Goal: Information Seeking & Learning: Learn about a topic

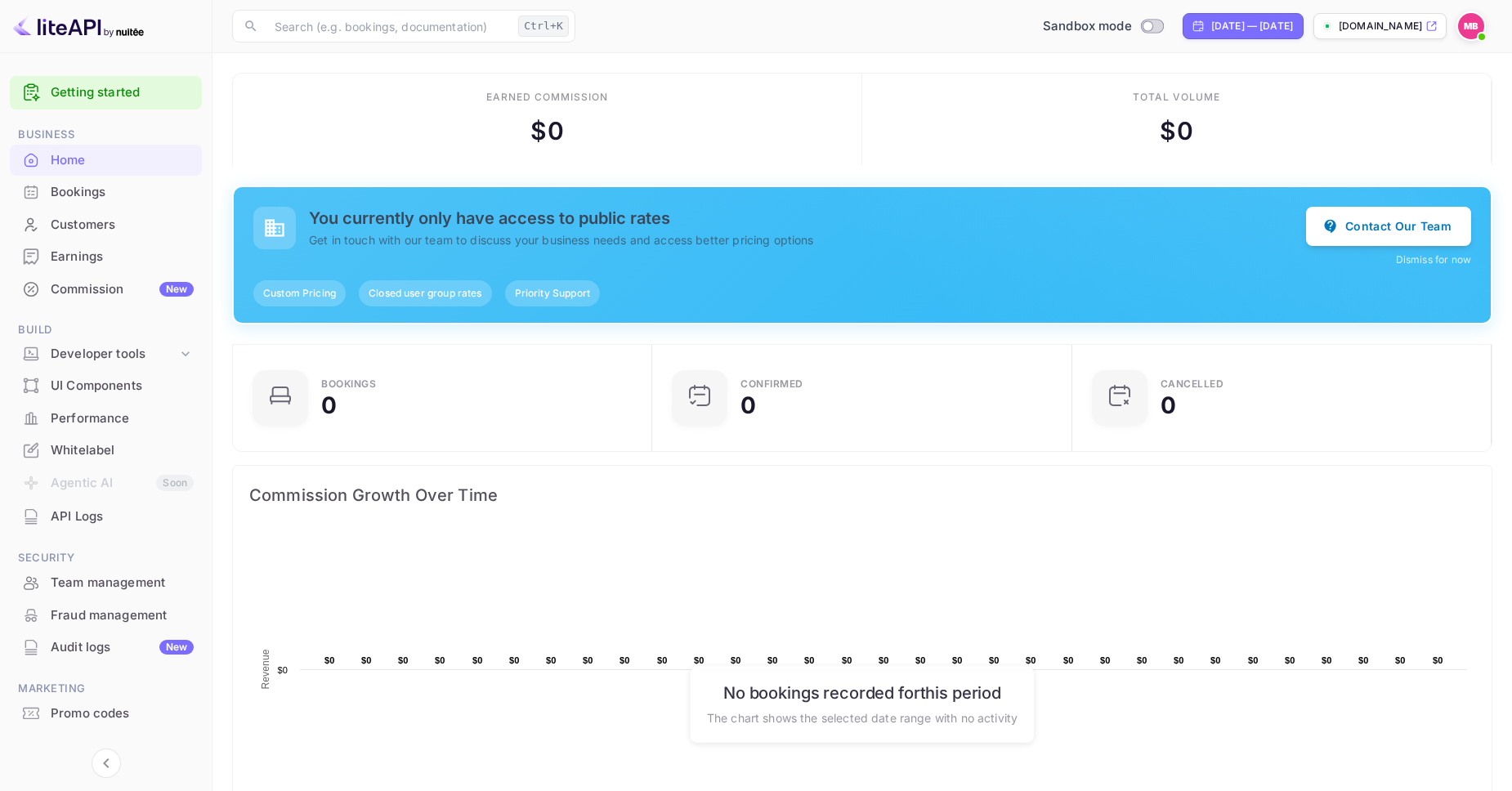
scroll to position [265, 410]
click at [670, 224] on h5 "You currently only have access to public rates" at bounding box center [807, 218] width 997 height 20
click at [118, 232] on div "Customers" at bounding box center [123, 225] width 143 height 19
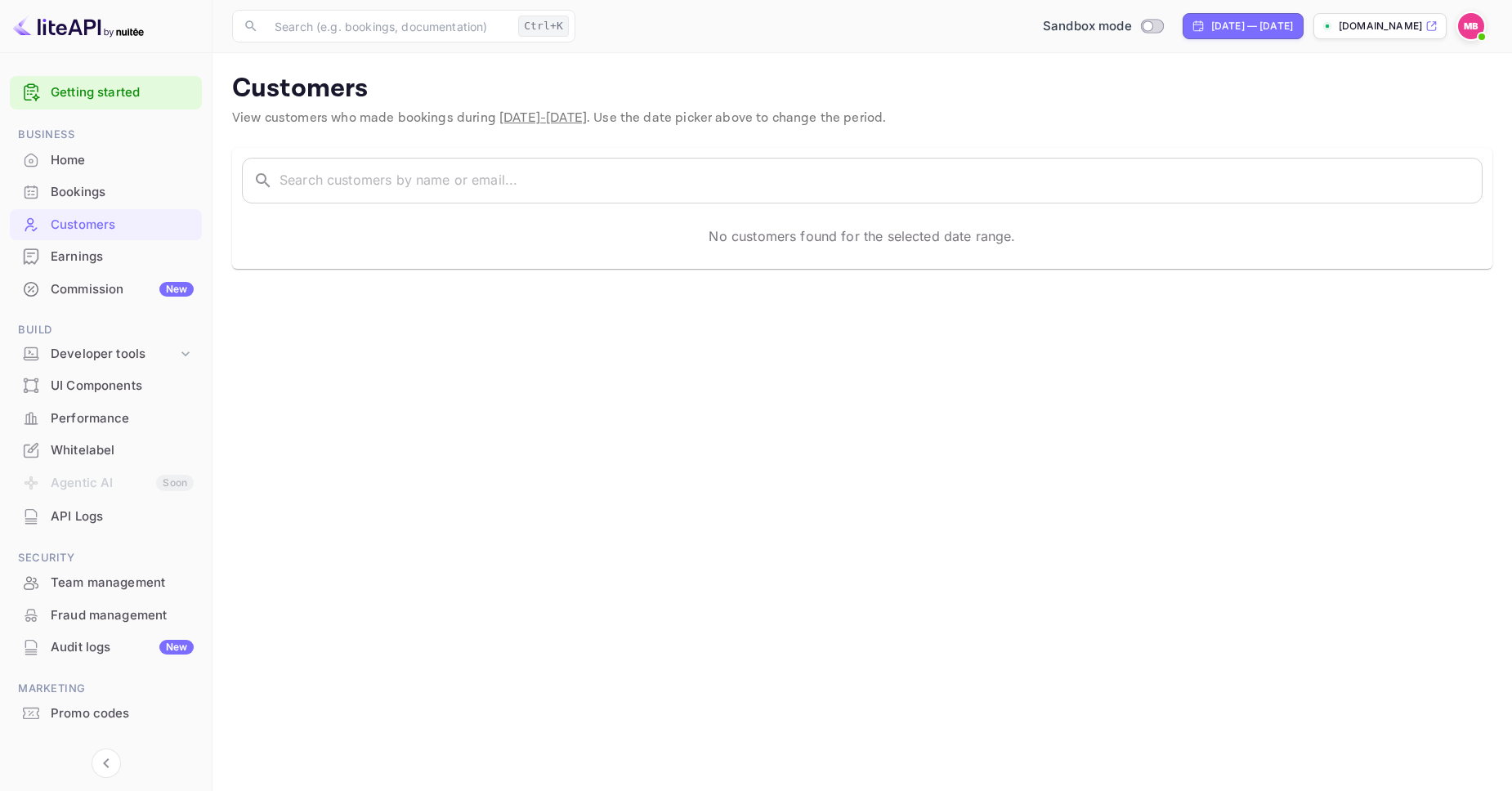
click at [785, 334] on main "Customers View customers who made bookings during [DATE] - [DATE] . Use the dat…" at bounding box center [862, 421] width 1299 height 737
click at [117, 354] on div "Developer tools" at bounding box center [114, 354] width 127 height 19
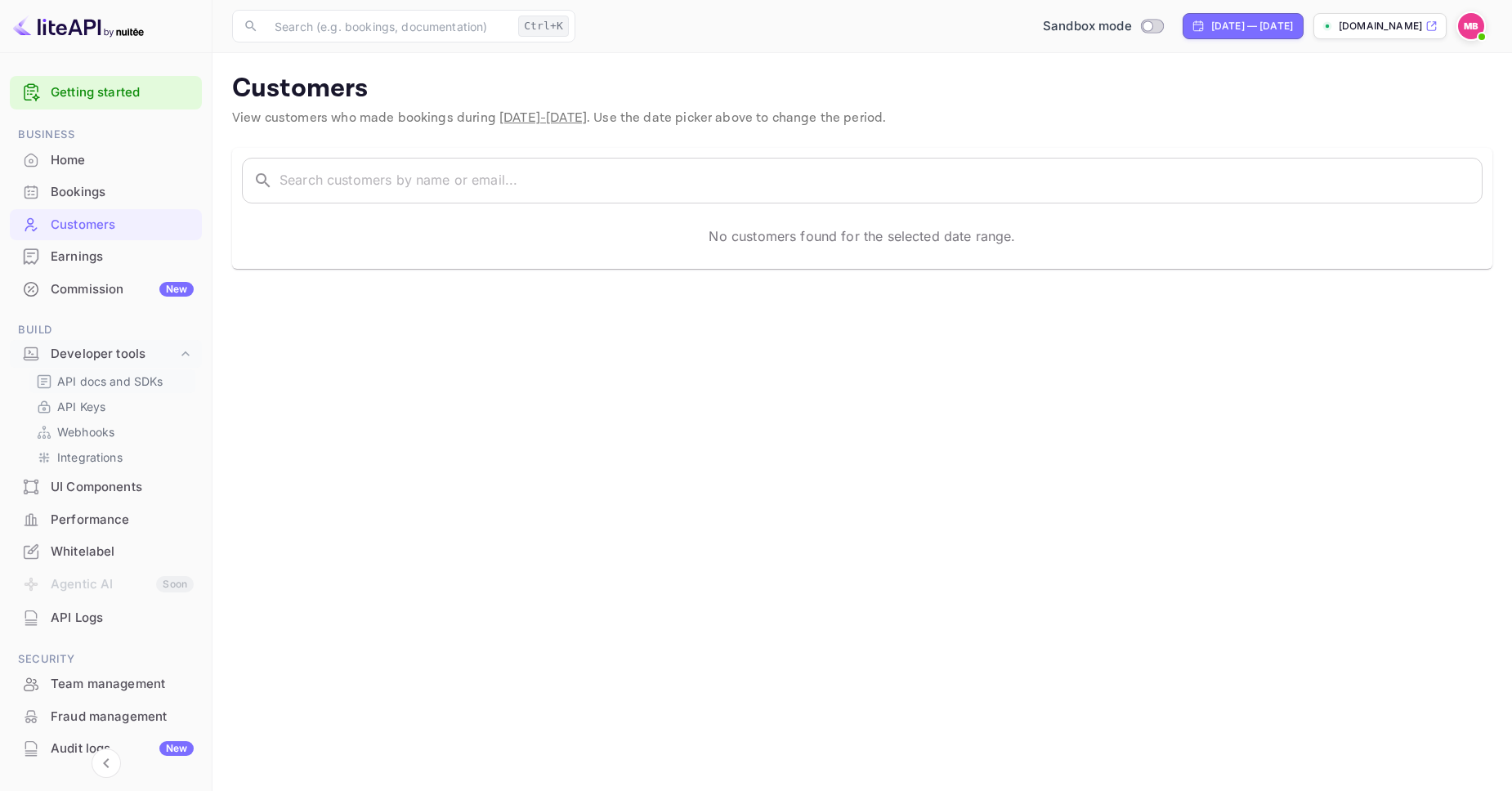
click at [122, 388] on p "API docs and SDKs" at bounding box center [110, 381] width 106 height 17
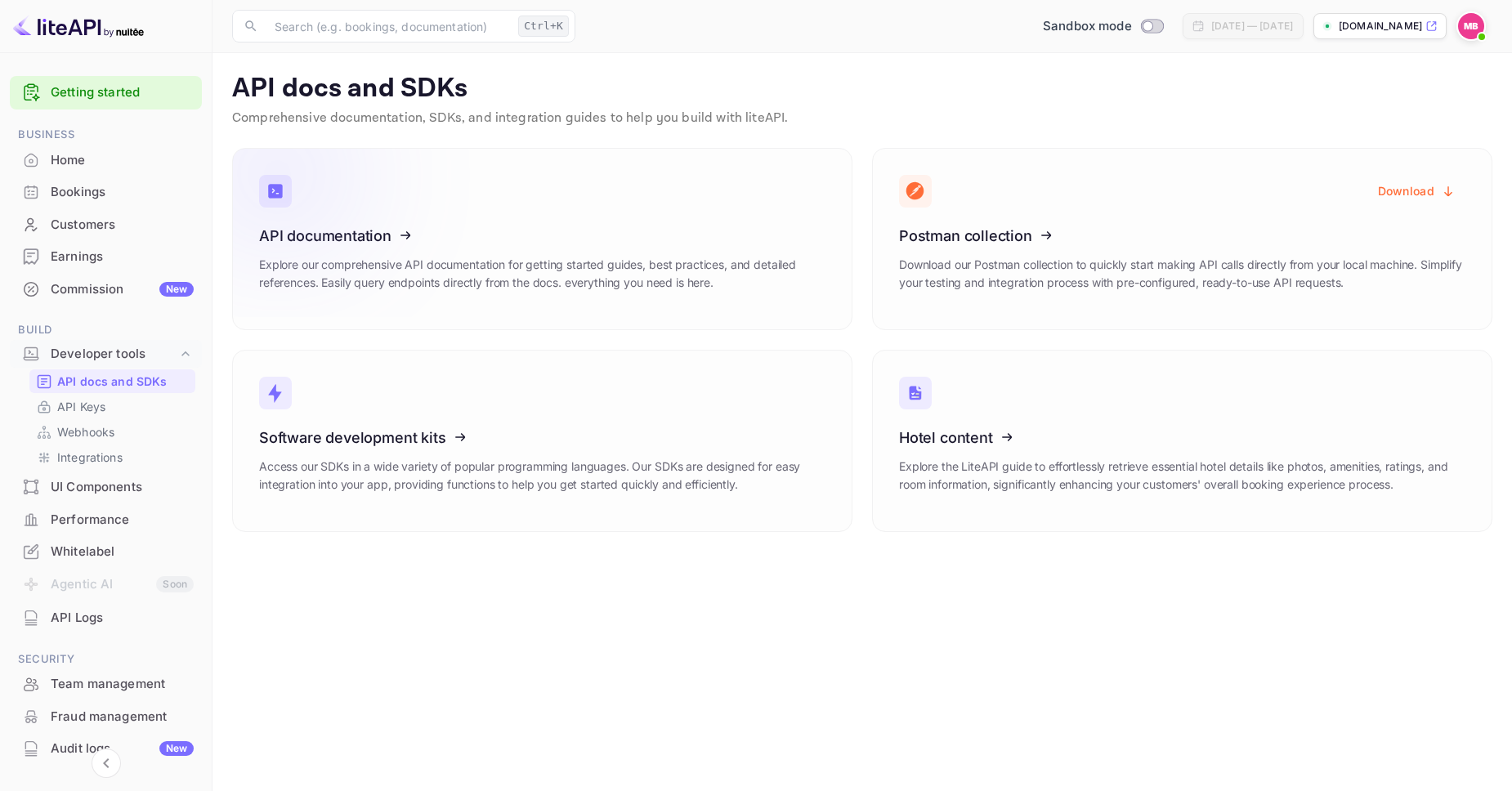
click at [343, 260] on icon at bounding box center [360, 233] width 254 height 168
